Goal: Entertainment & Leisure: Consume media (video, audio)

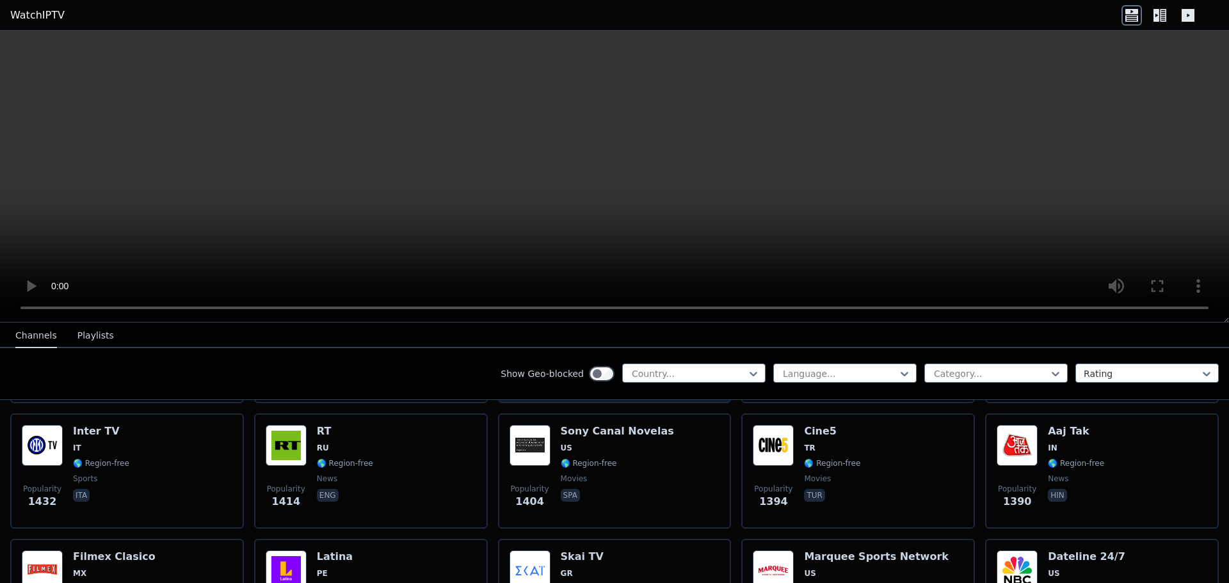
scroll to position [1153, 0]
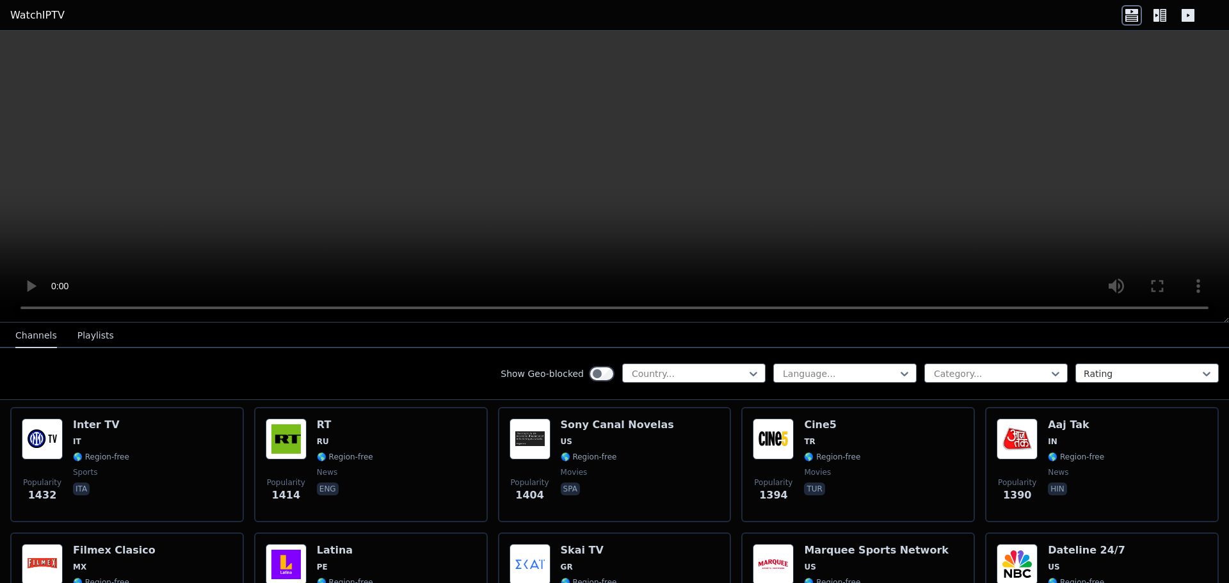
drag, startPoint x: 666, startPoint y: 417, endPoint x: 430, endPoint y: 370, distance: 241.0
click at [430, 370] on div "Show Geo-blocked Country... Language... Category... Rating" at bounding box center [614, 374] width 1229 height 52
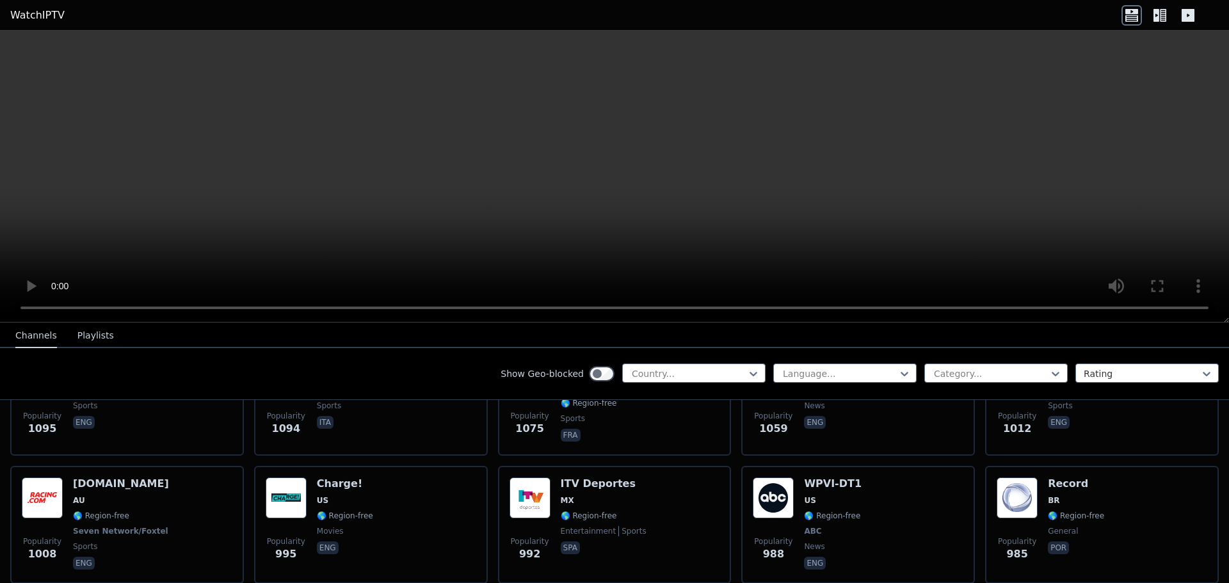
scroll to position [1793, 0]
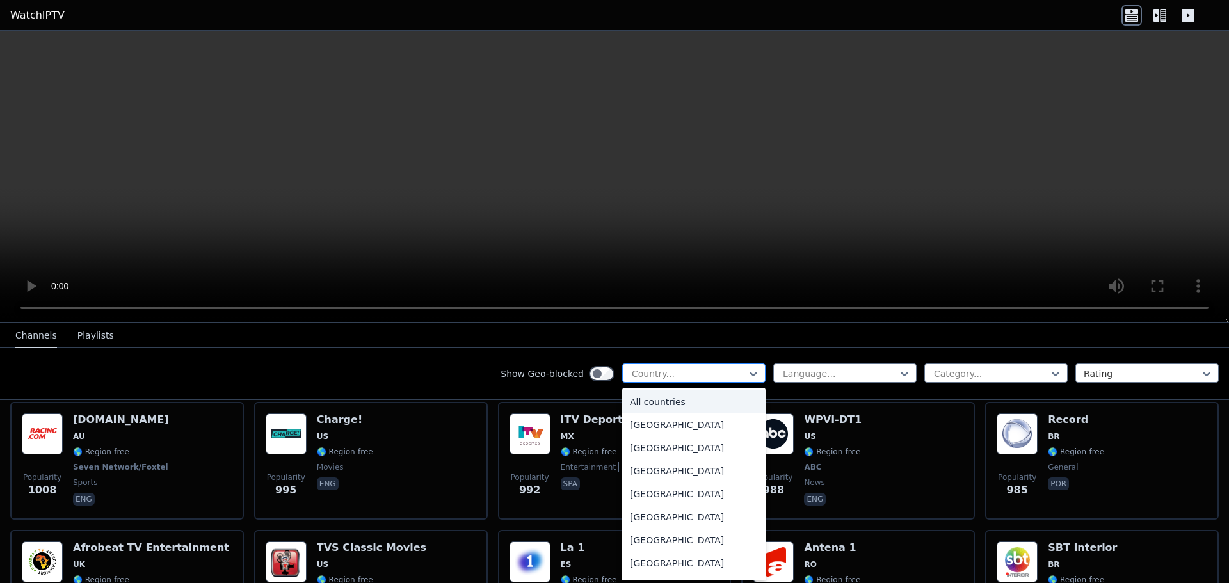
click at [711, 365] on div "Country..." at bounding box center [693, 373] width 143 height 19
click at [665, 522] on div "[GEOGRAPHIC_DATA]" at bounding box center [693, 519] width 143 height 23
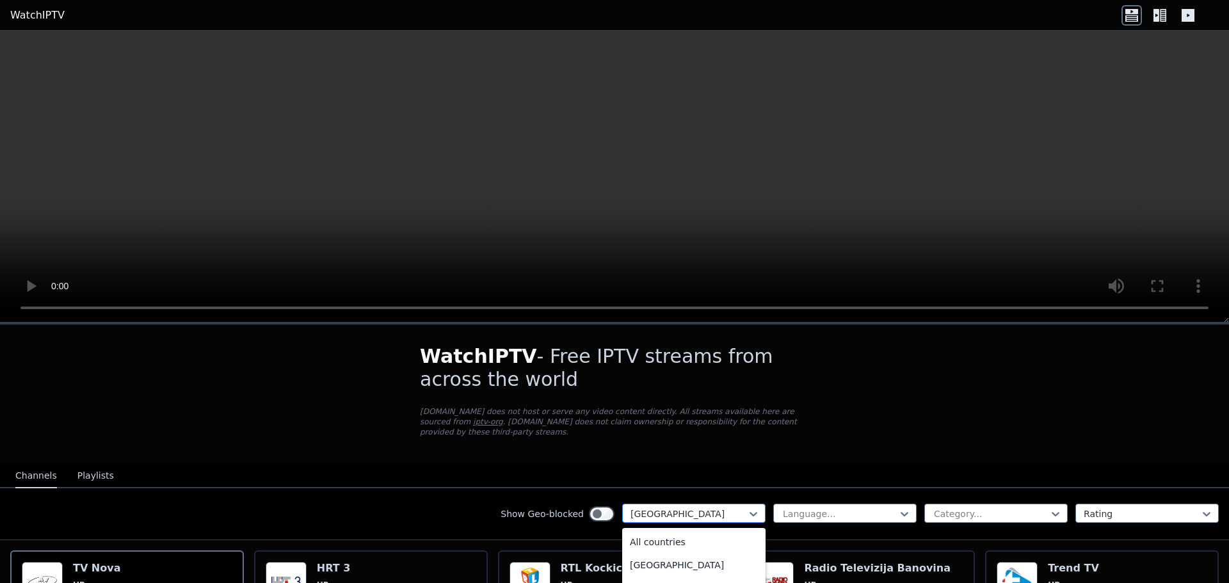
click at [725, 508] on div at bounding box center [689, 514] width 117 height 13
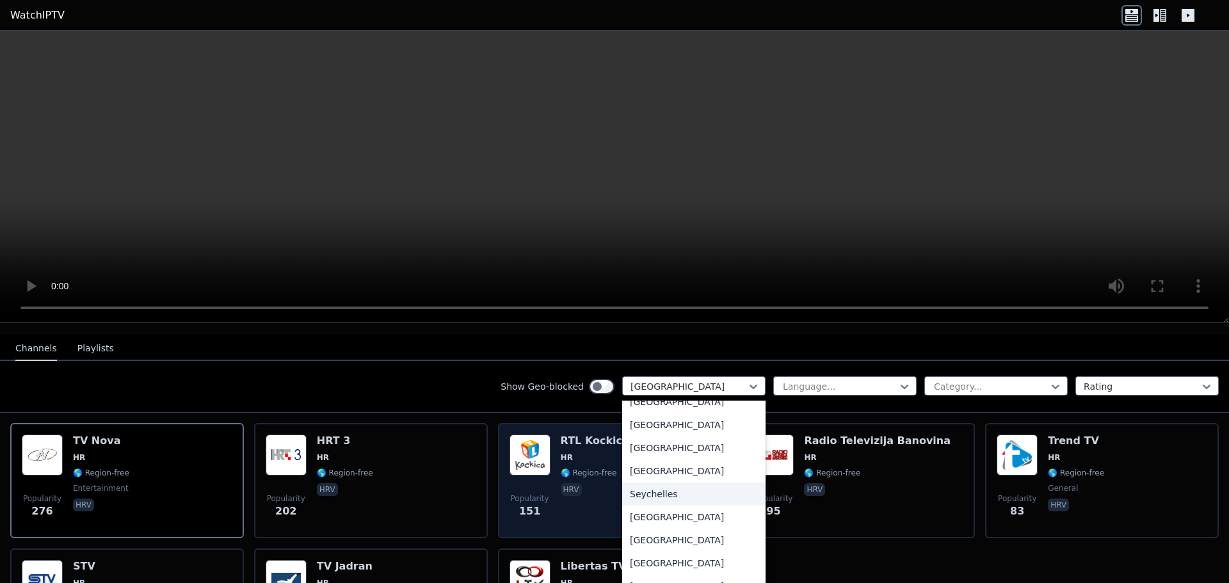
scroll to position [128, 0]
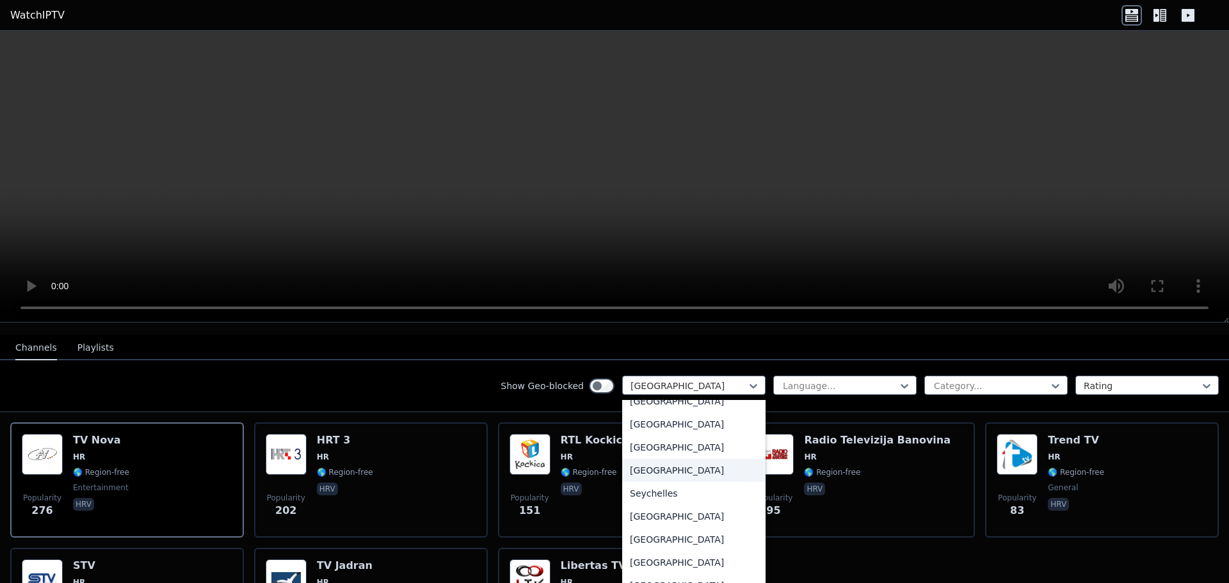
click at [672, 465] on div "[GEOGRAPHIC_DATA]" at bounding box center [693, 470] width 143 height 23
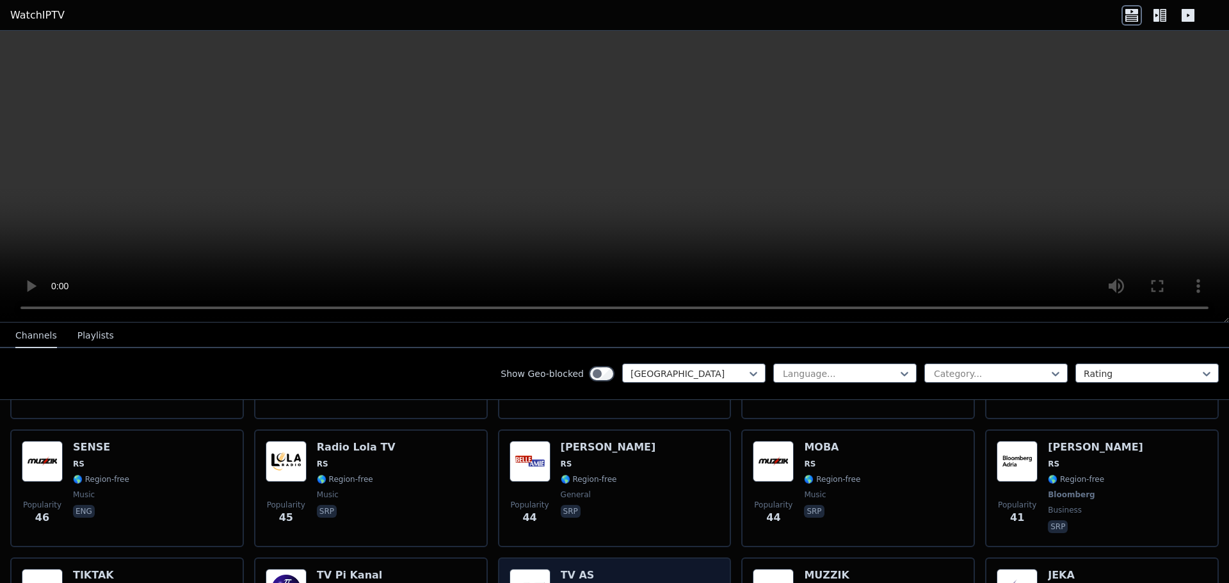
scroll to position [308, 0]
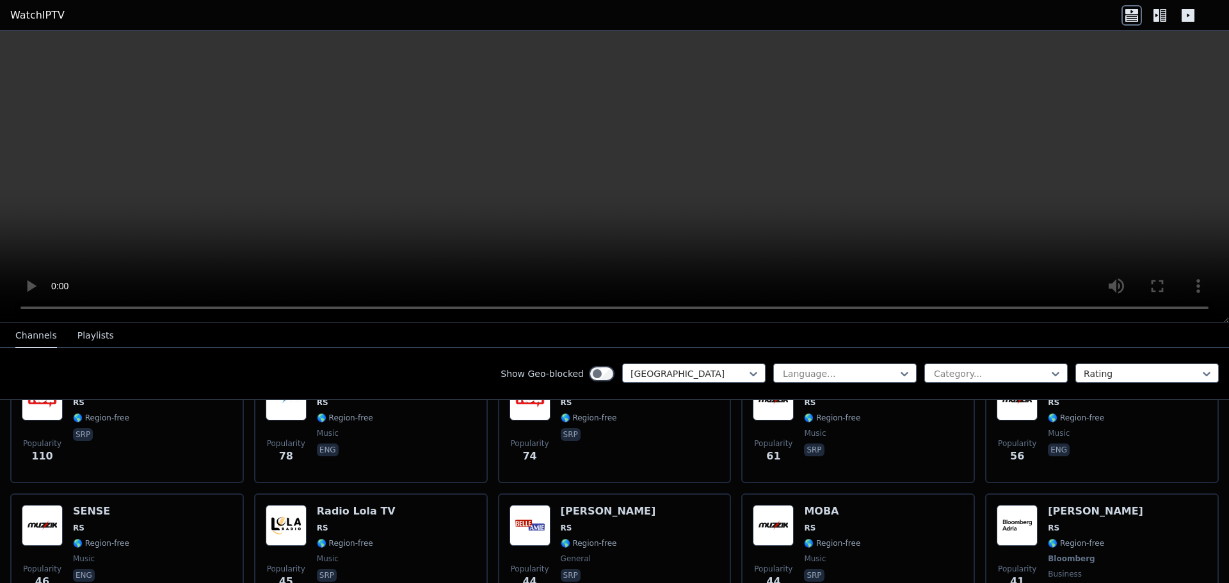
drag, startPoint x: 669, startPoint y: 470, endPoint x: 414, endPoint y: 367, distance: 274.9
click at [414, 367] on div "Show Geo-blocked Serbia Language... Category... Rating" at bounding box center [614, 374] width 1229 height 52
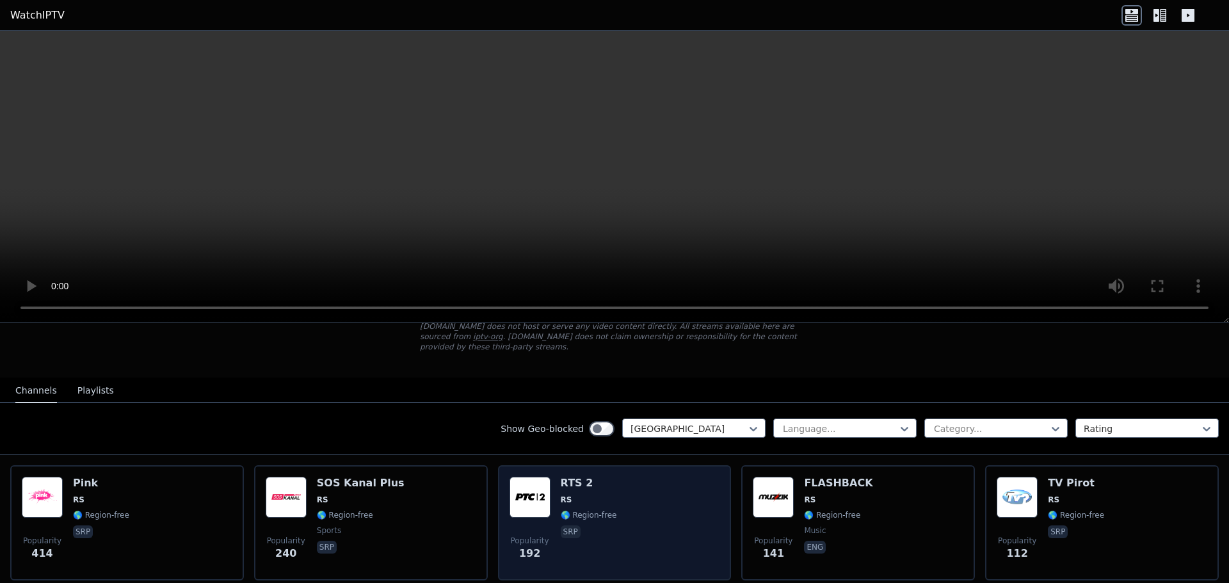
scroll to position [52, 0]
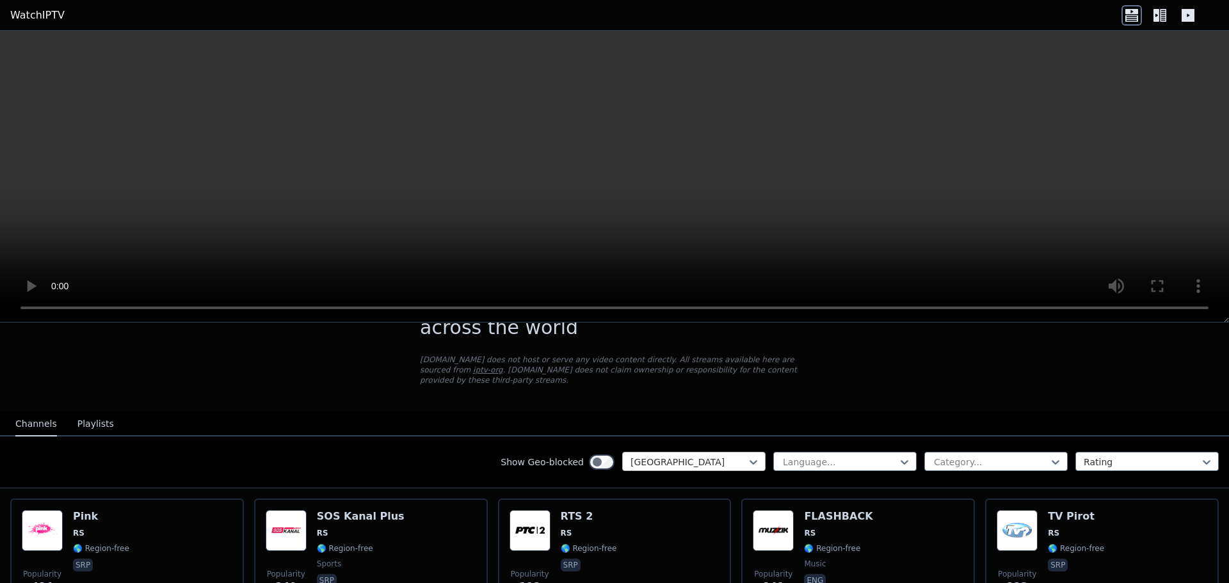
click at [697, 456] on div at bounding box center [689, 462] width 117 height 13
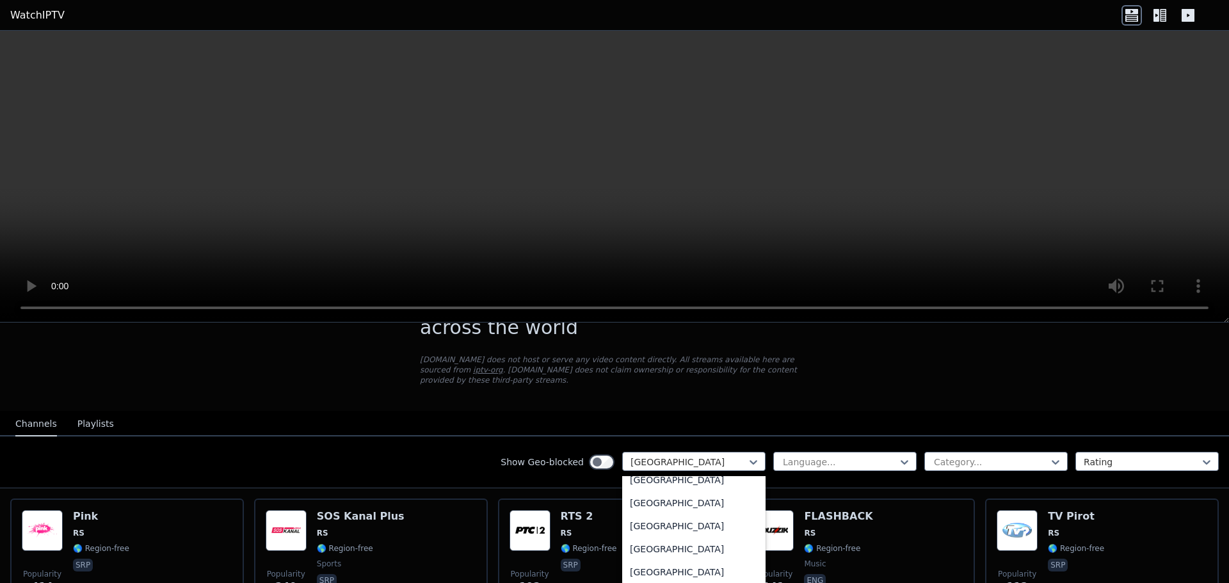
scroll to position [476, 0]
click at [666, 539] on div "[GEOGRAPHIC_DATA]" at bounding box center [693, 544] width 143 height 23
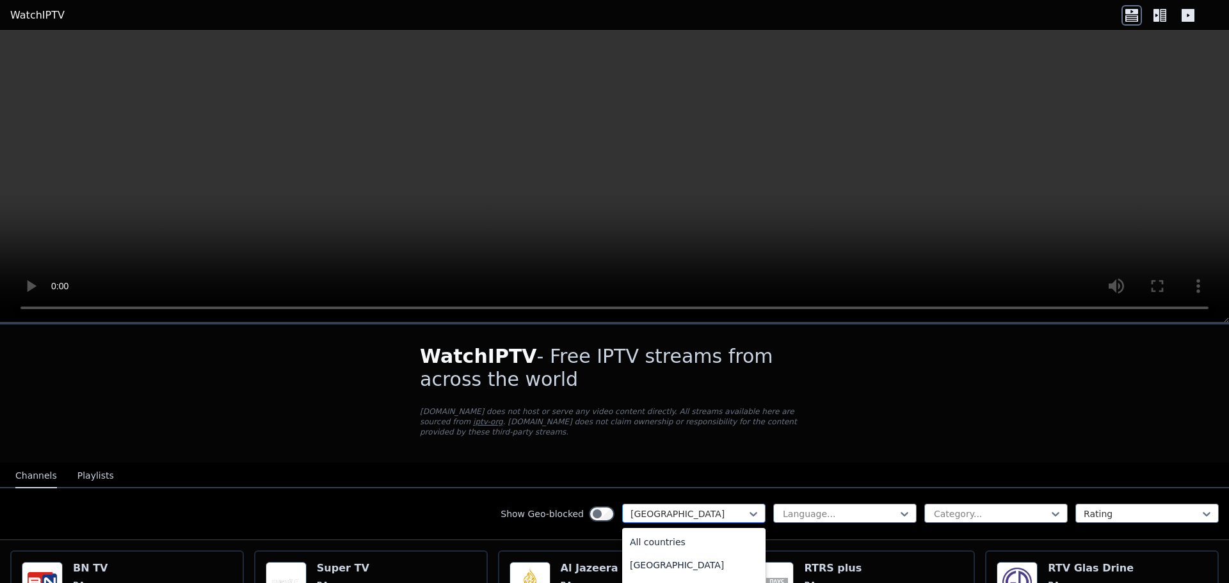
click at [727, 511] on div "[GEOGRAPHIC_DATA]" at bounding box center [693, 513] width 143 height 19
click at [679, 538] on div "All countries" at bounding box center [693, 542] width 143 height 23
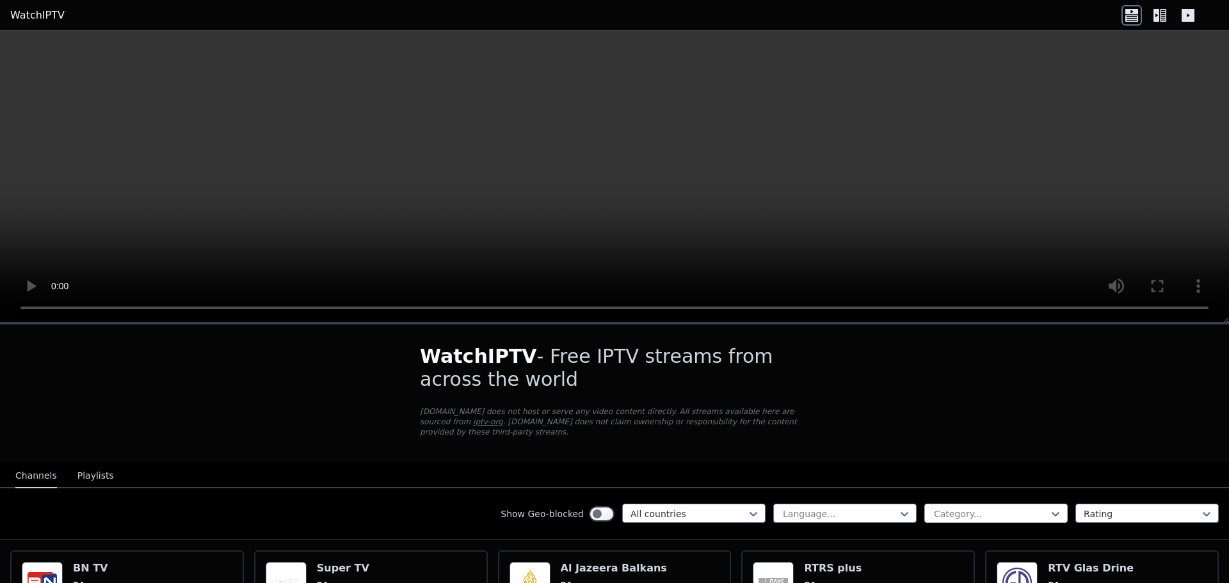
click at [940, 508] on div at bounding box center [991, 514] width 117 height 13
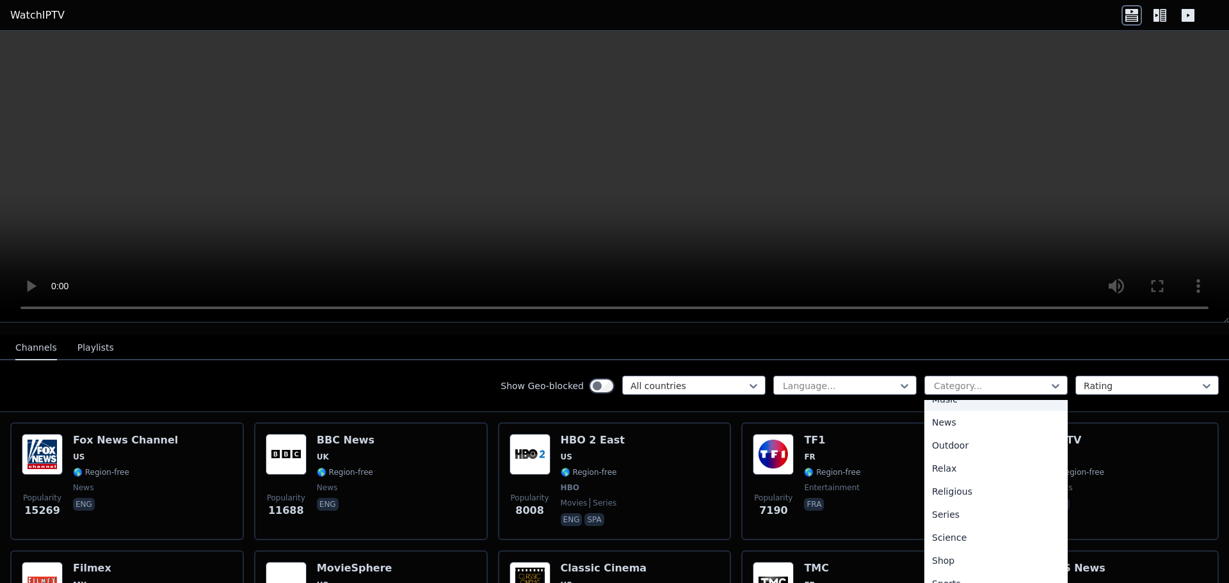
scroll to position [384, 0]
click at [946, 572] on div "Sports" at bounding box center [996, 583] width 143 height 23
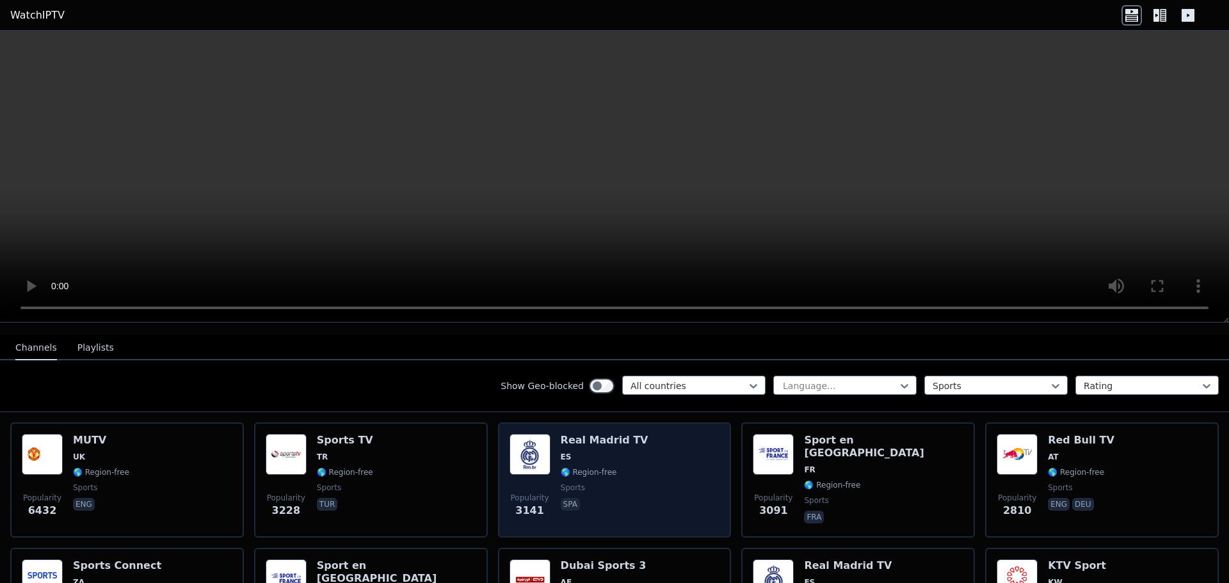
click at [629, 442] on div "Popularity 3141 Real Madrid TV ES 🌎 Region-free sports spa" at bounding box center [615, 480] width 211 height 92
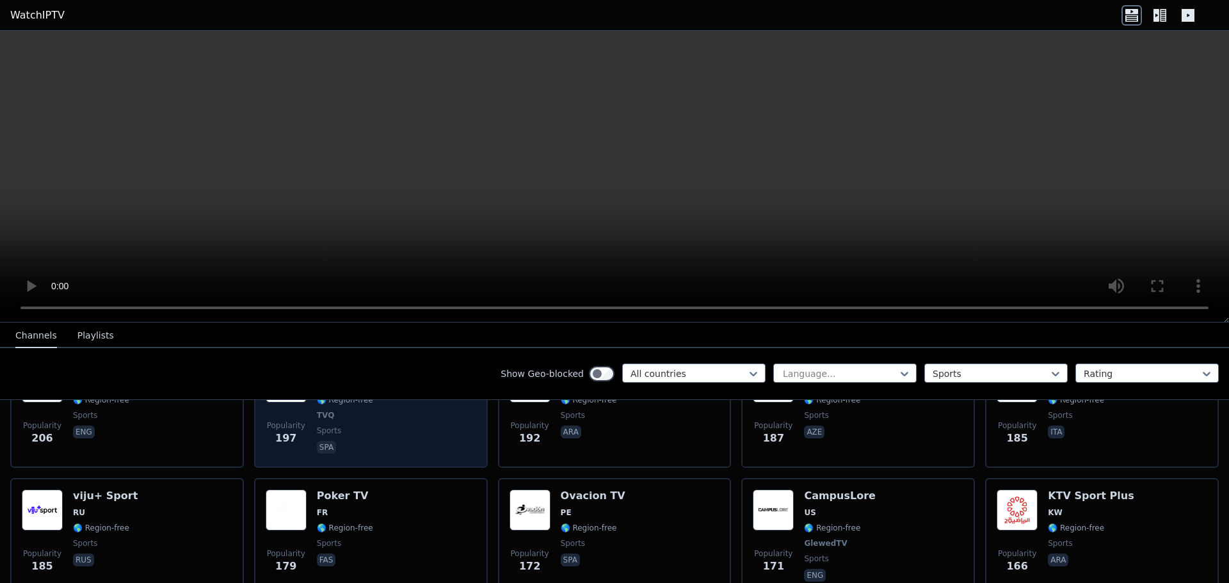
scroll to position [1729, 0]
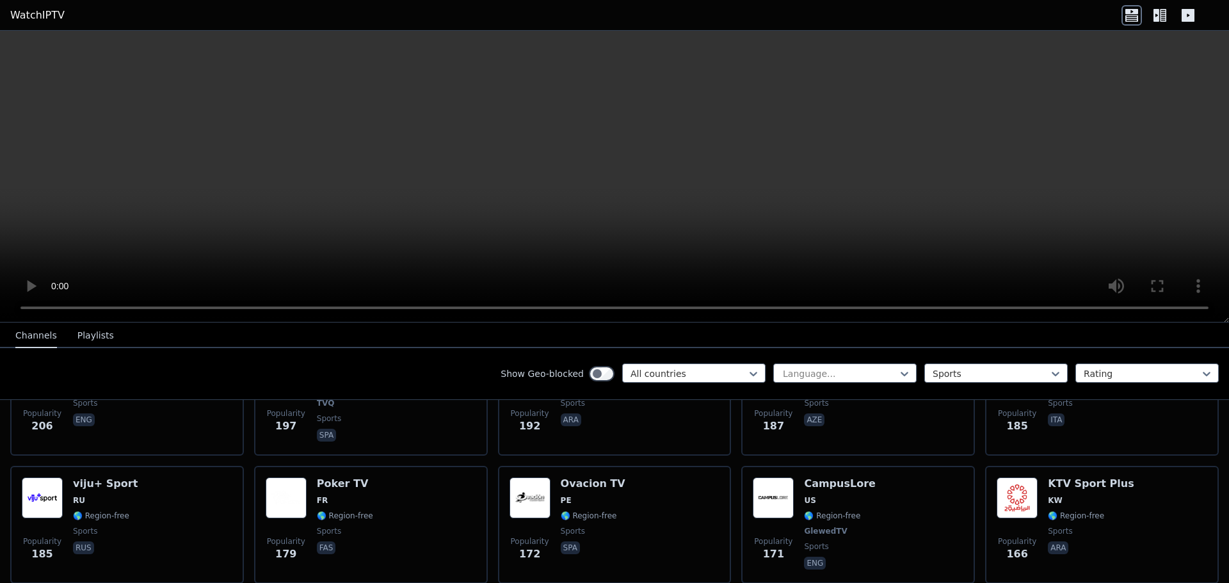
drag, startPoint x: 459, startPoint y: 507, endPoint x: 280, endPoint y: 343, distance: 243.4
click at [280, 343] on nav "Channels Playlists" at bounding box center [614, 336] width 1229 height 26
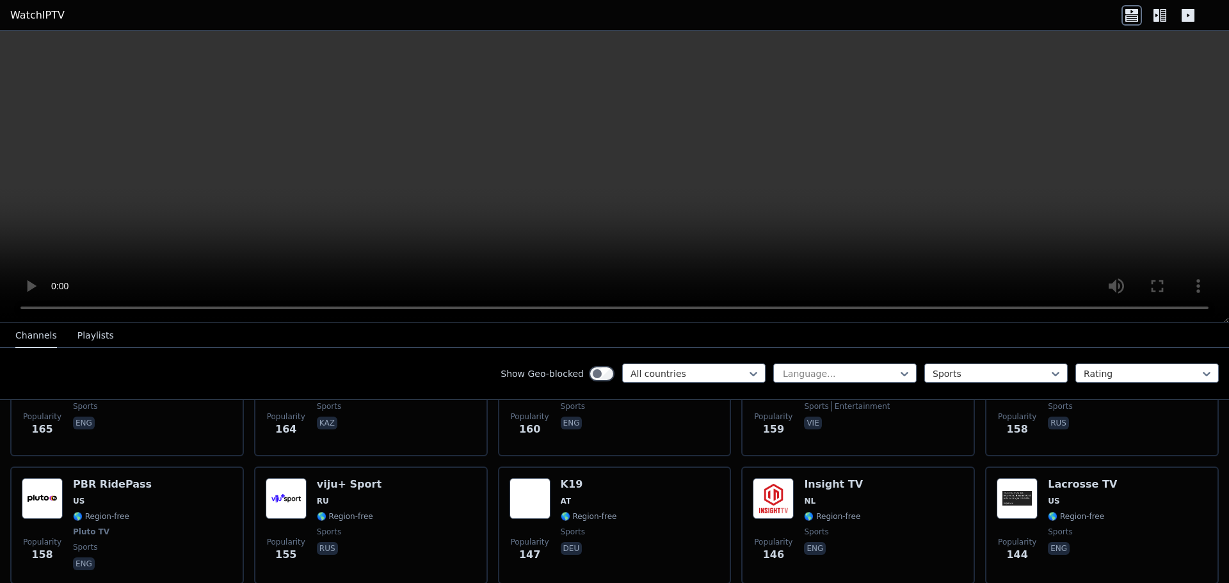
scroll to position [1985, 0]
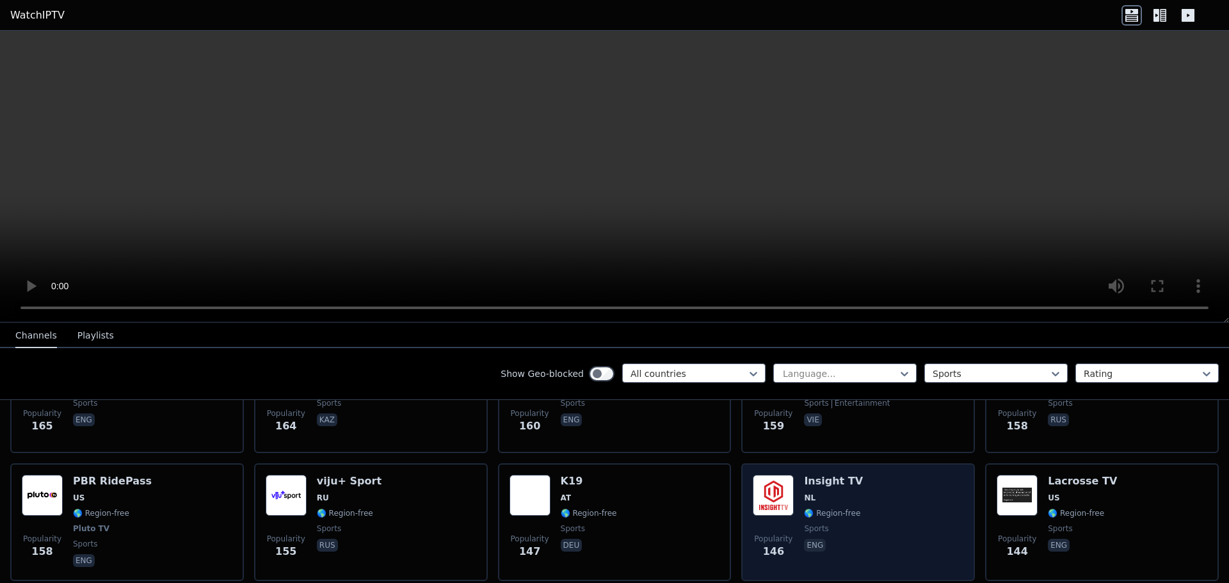
click at [887, 478] on div "Popularity 146 Insight TV NL 🌎 Region-free sports eng" at bounding box center [858, 522] width 211 height 95
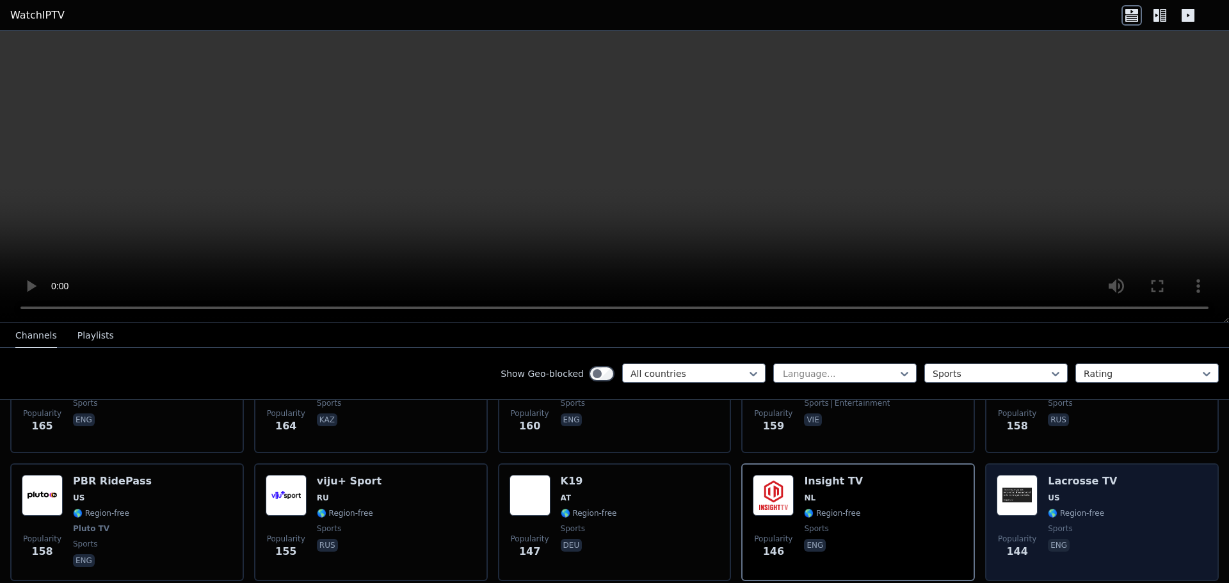
click at [1017, 506] on div "Popularity 144" at bounding box center [1017, 522] width 41 height 95
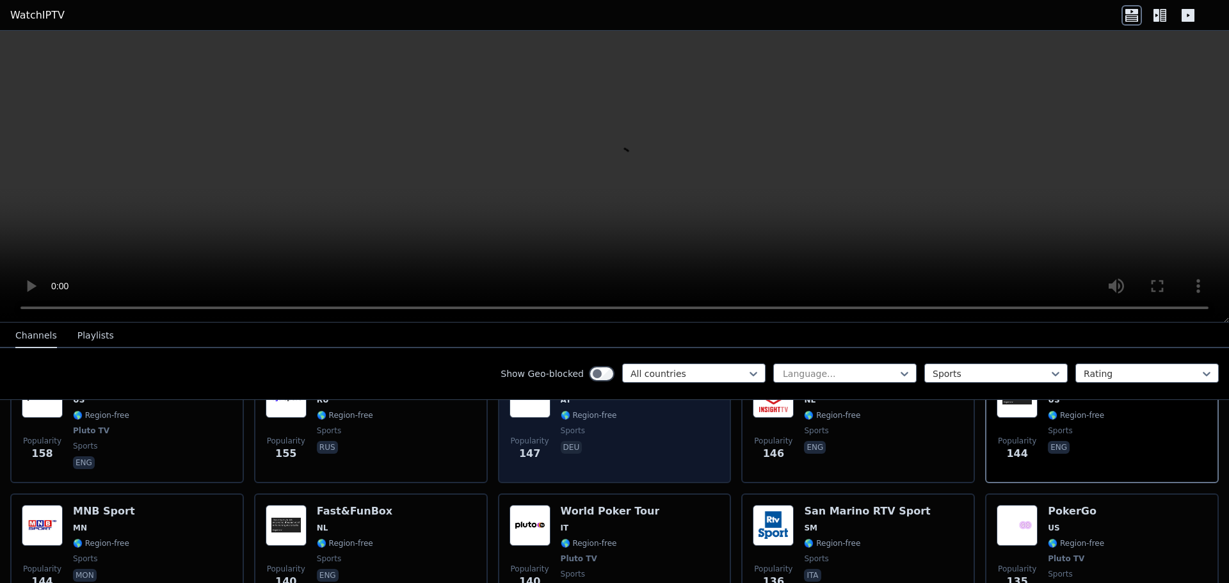
scroll to position [2113, 0]
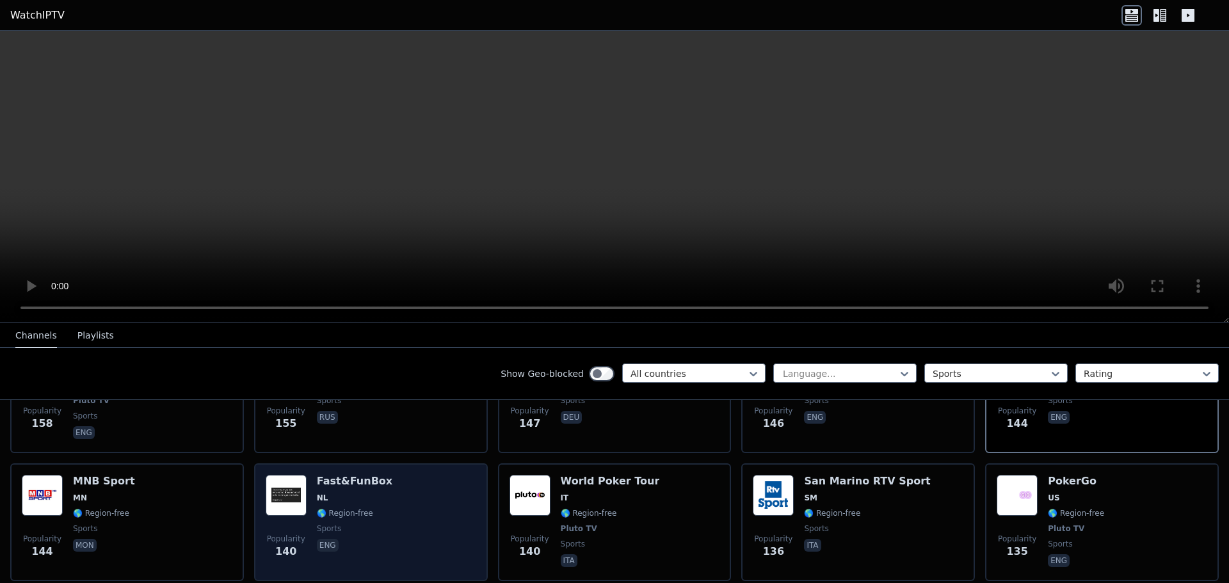
click at [438, 503] on div "Popularity 140 Fast&FunBox NL 🌎 Region-free sports eng" at bounding box center [371, 522] width 211 height 95
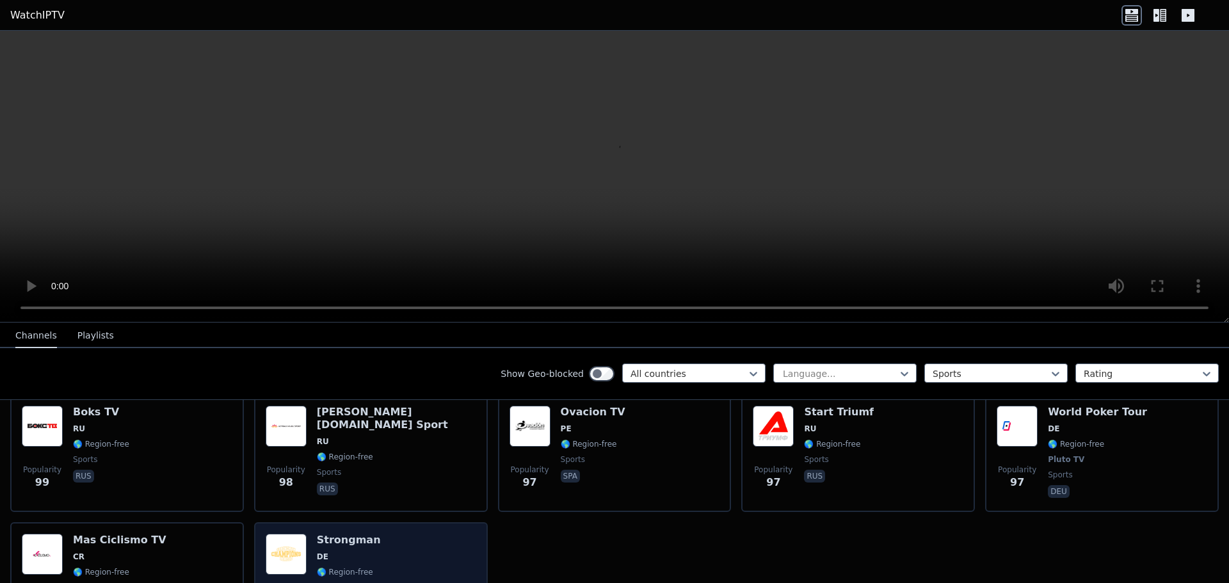
scroll to position [2881, 0]
